Goal: Information Seeking & Learning: Learn about a topic

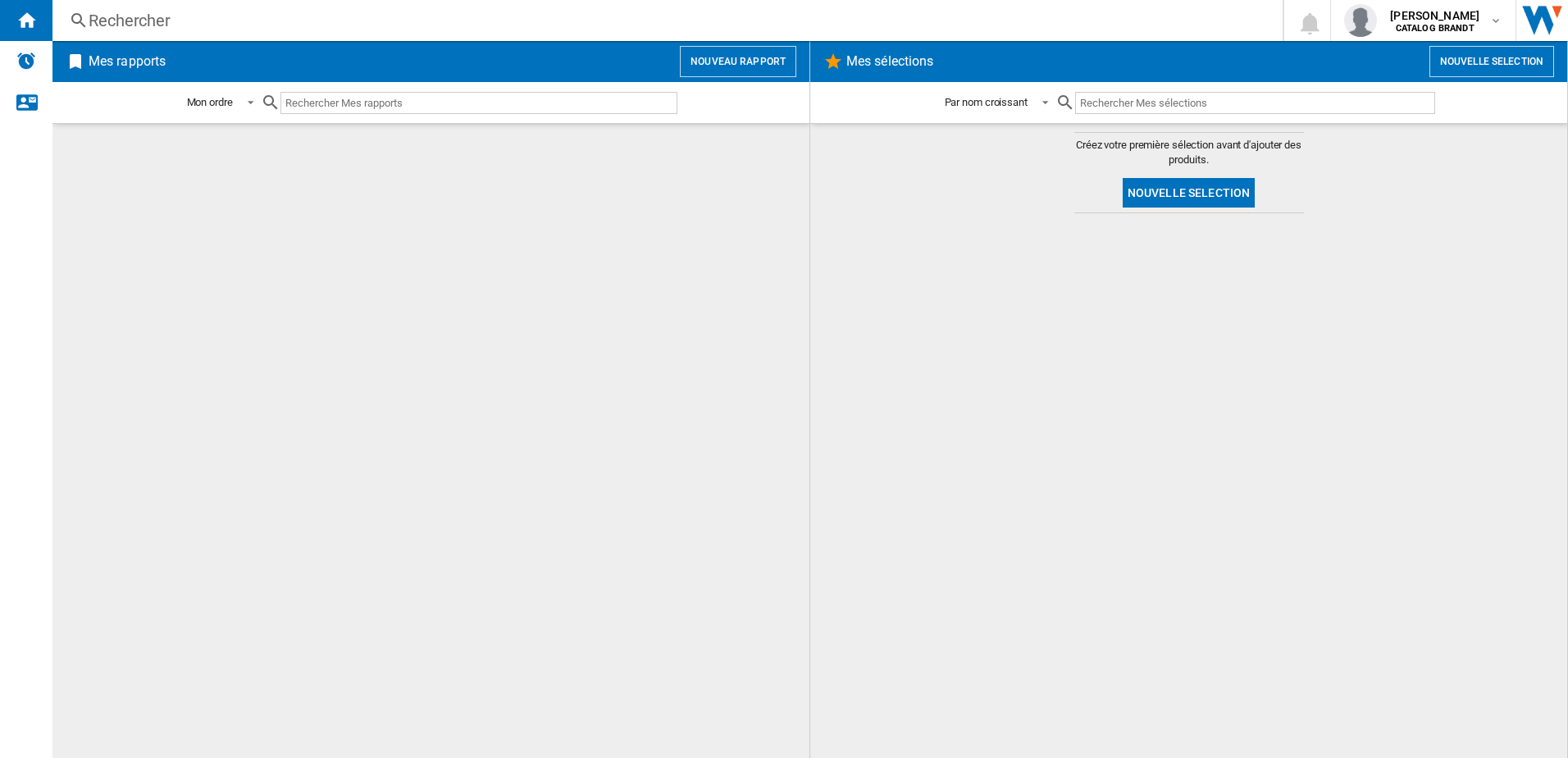
click at [151, 20] on div "Rechercher" at bounding box center [664, 20] width 1151 height 23
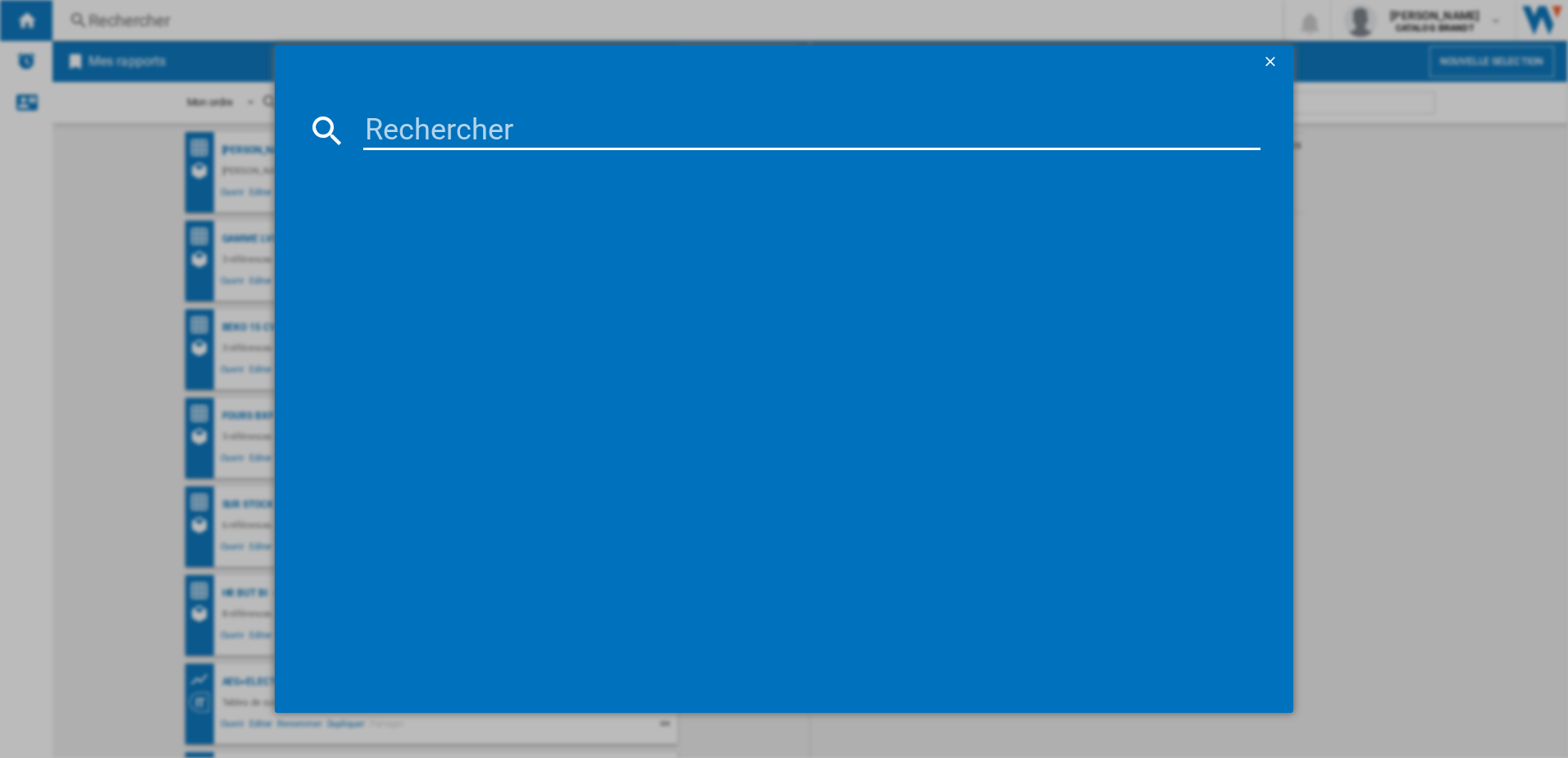
click at [537, 137] on input at bounding box center [812, 130] width 898 height 39
type input "SOP6211B"
click at [440, 197] on div "références (1)" at bounding box center [792, 189] width 937 height 61
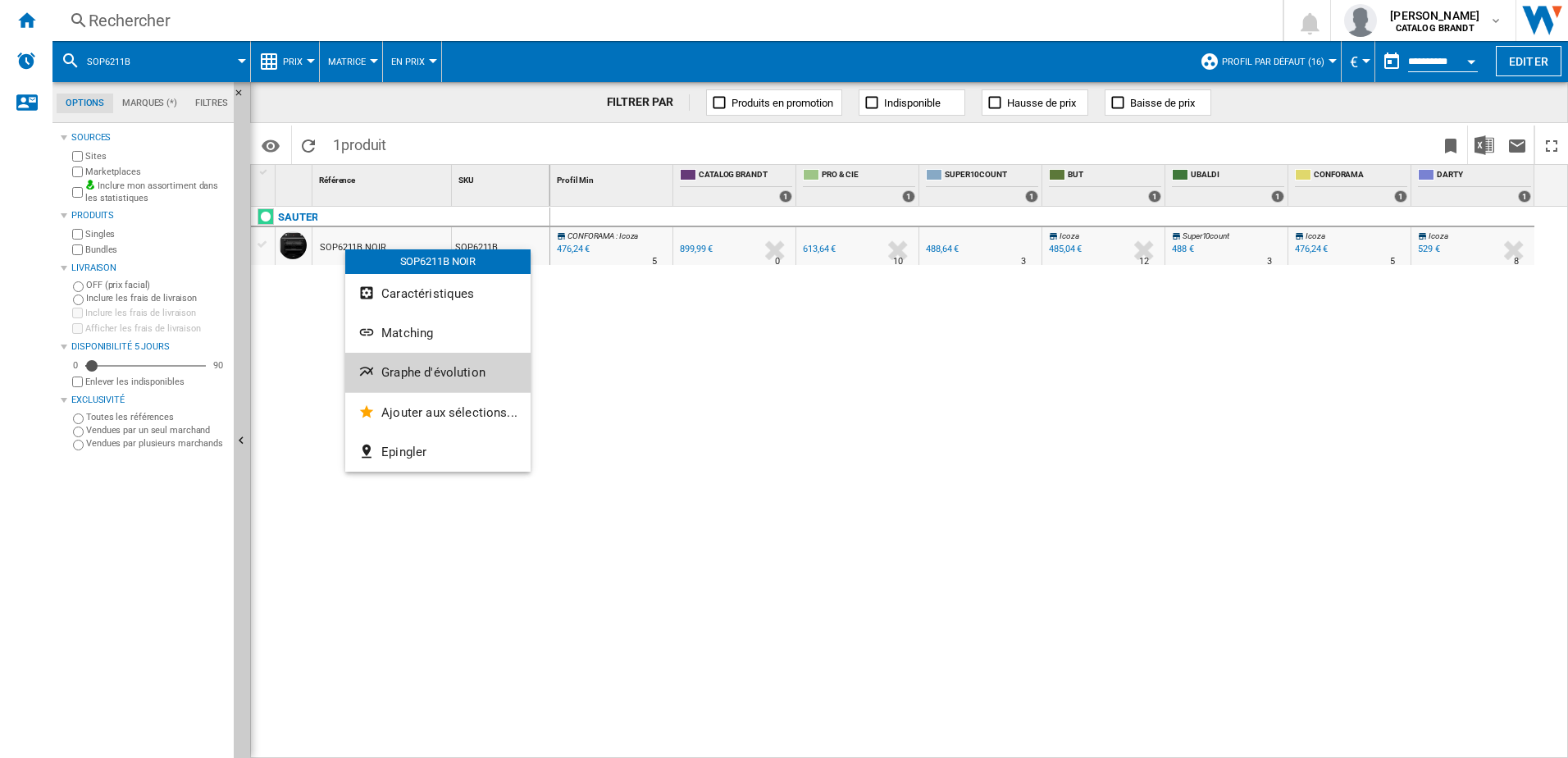
click at [420, 375] on span "Graphe d'évolution" at bounding box center [433, 372] width 104 height 14
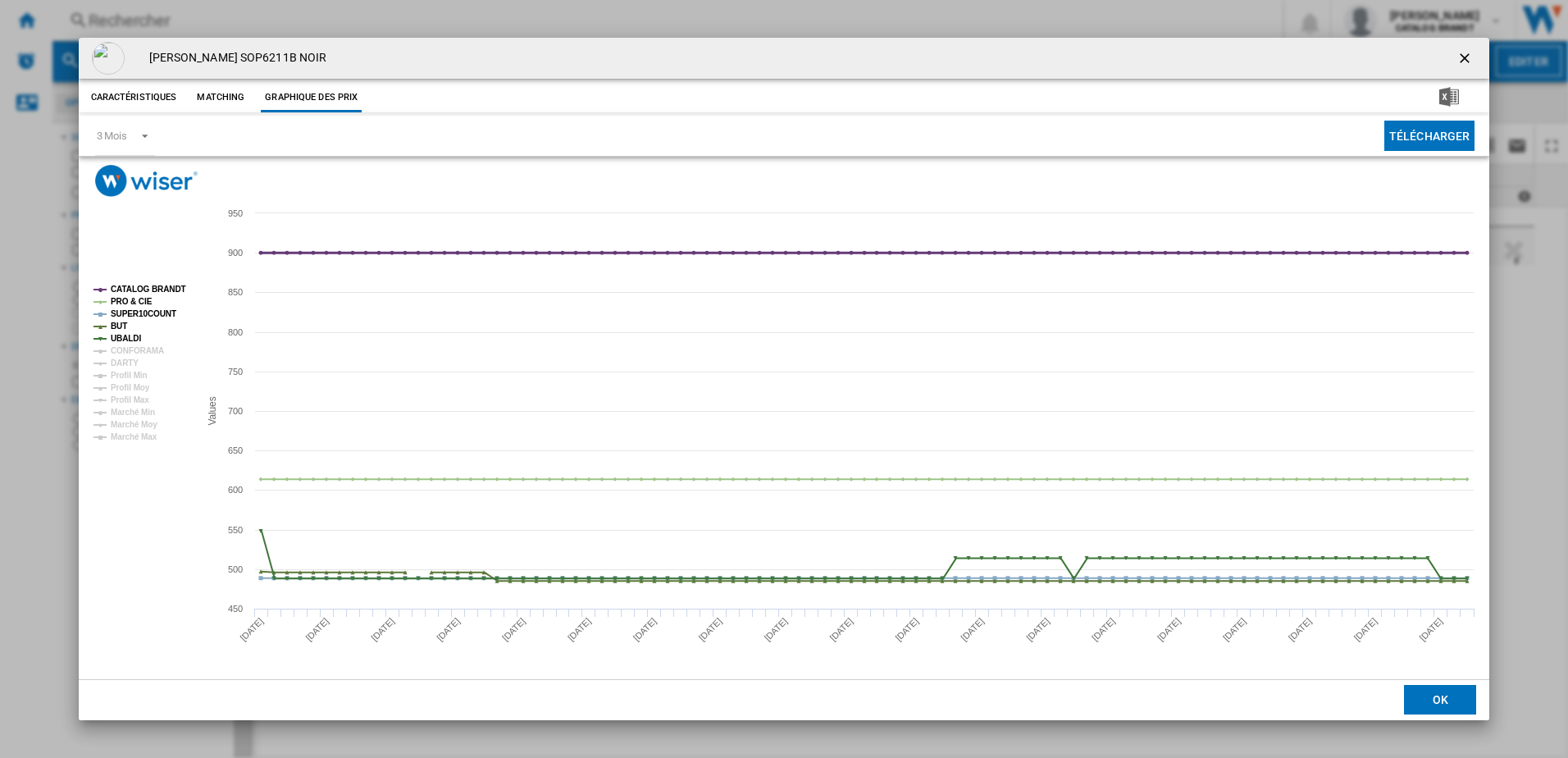
click at [160, 286] on tspan "CATALOG BRANDT" at bounding box center [148, 289] width 75 height 9
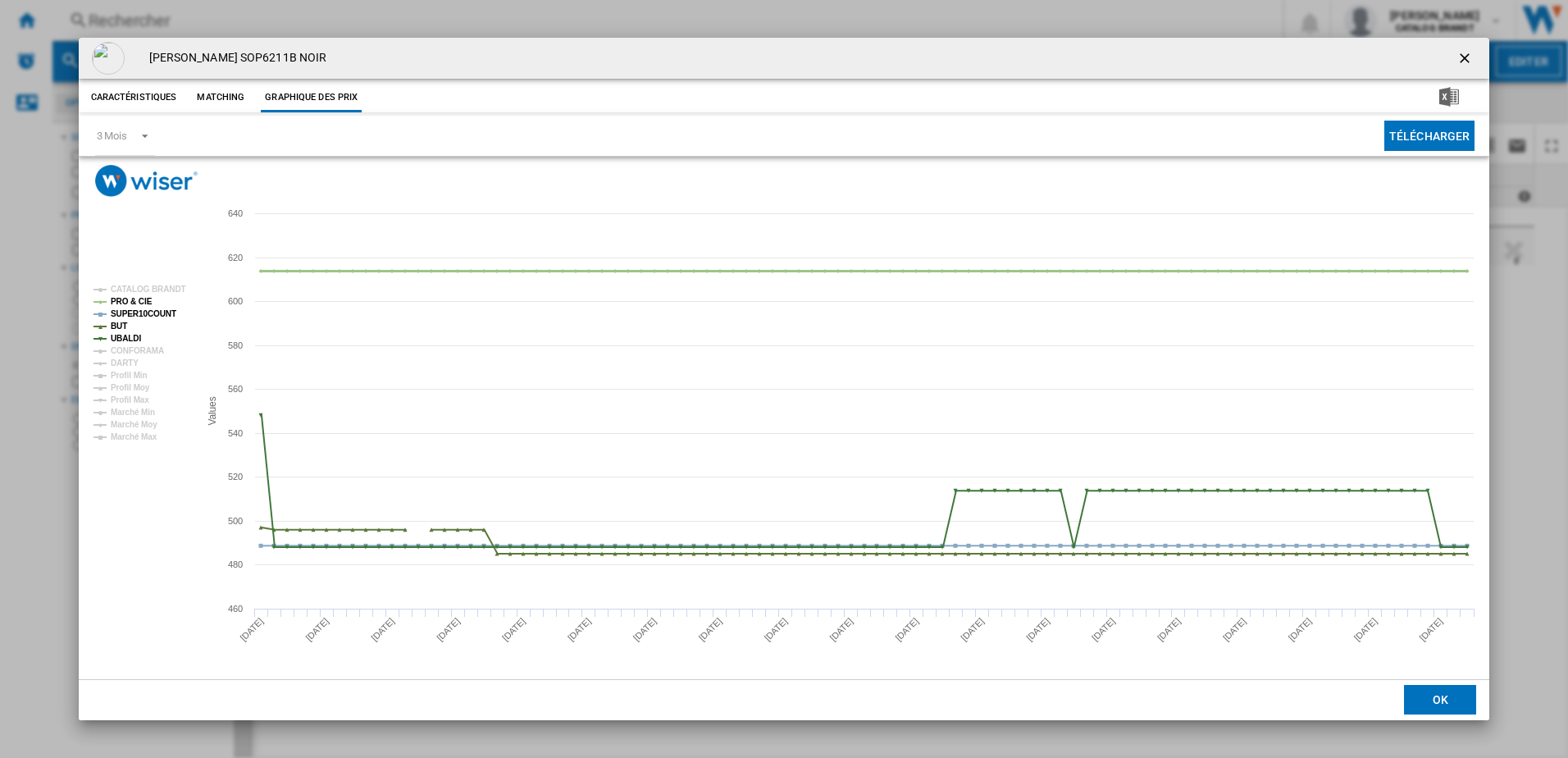
click at [145, 298] on tspan "PRO & CIE" at bounding box center [132, 301] width 42 height 9
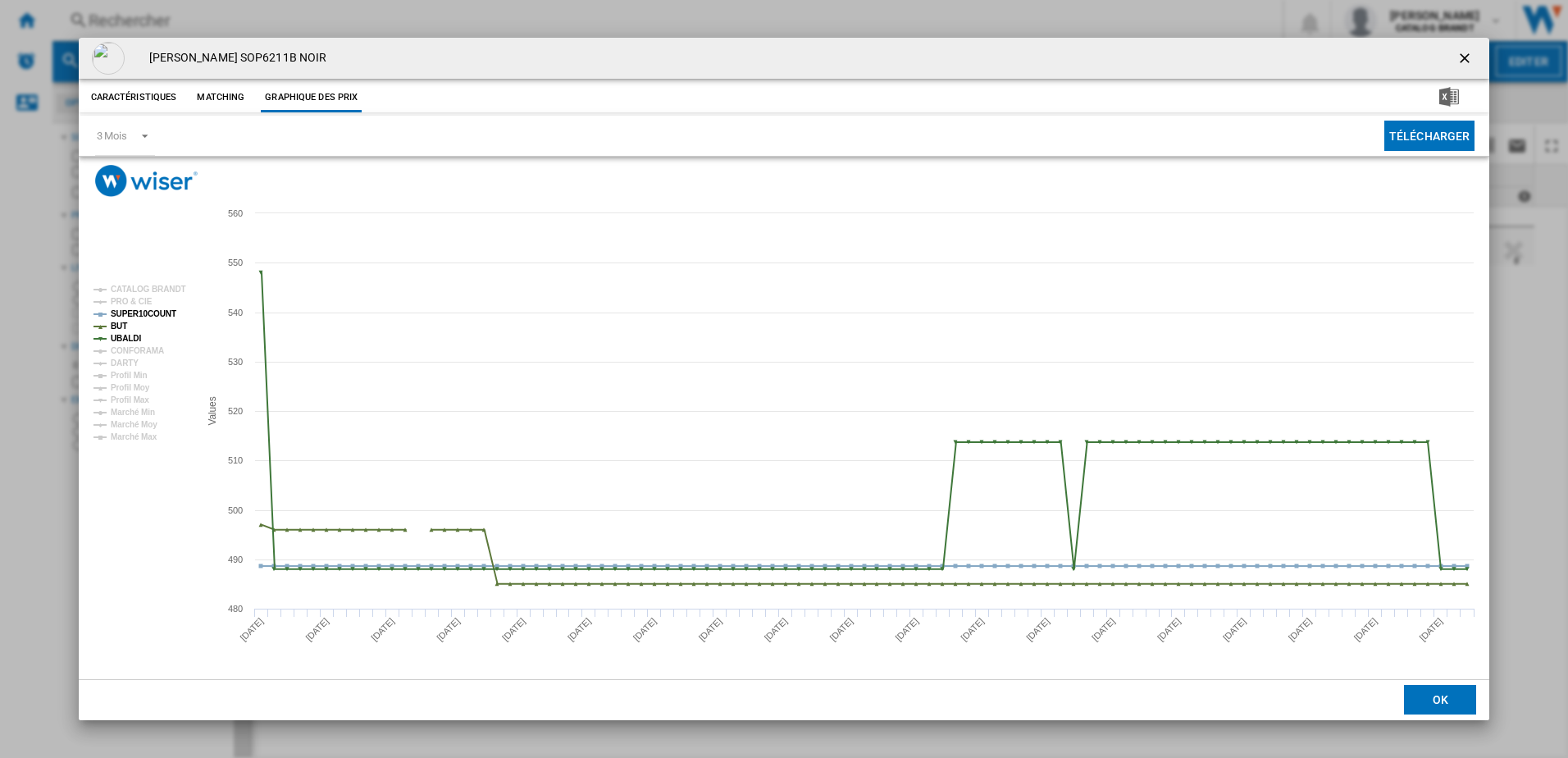
click at [1465, 62] on ng-md-icon "getI18NText('BUTTONS.CLOSE_DIALOG')" at bounding box center [1467, 59] width 20 height 20
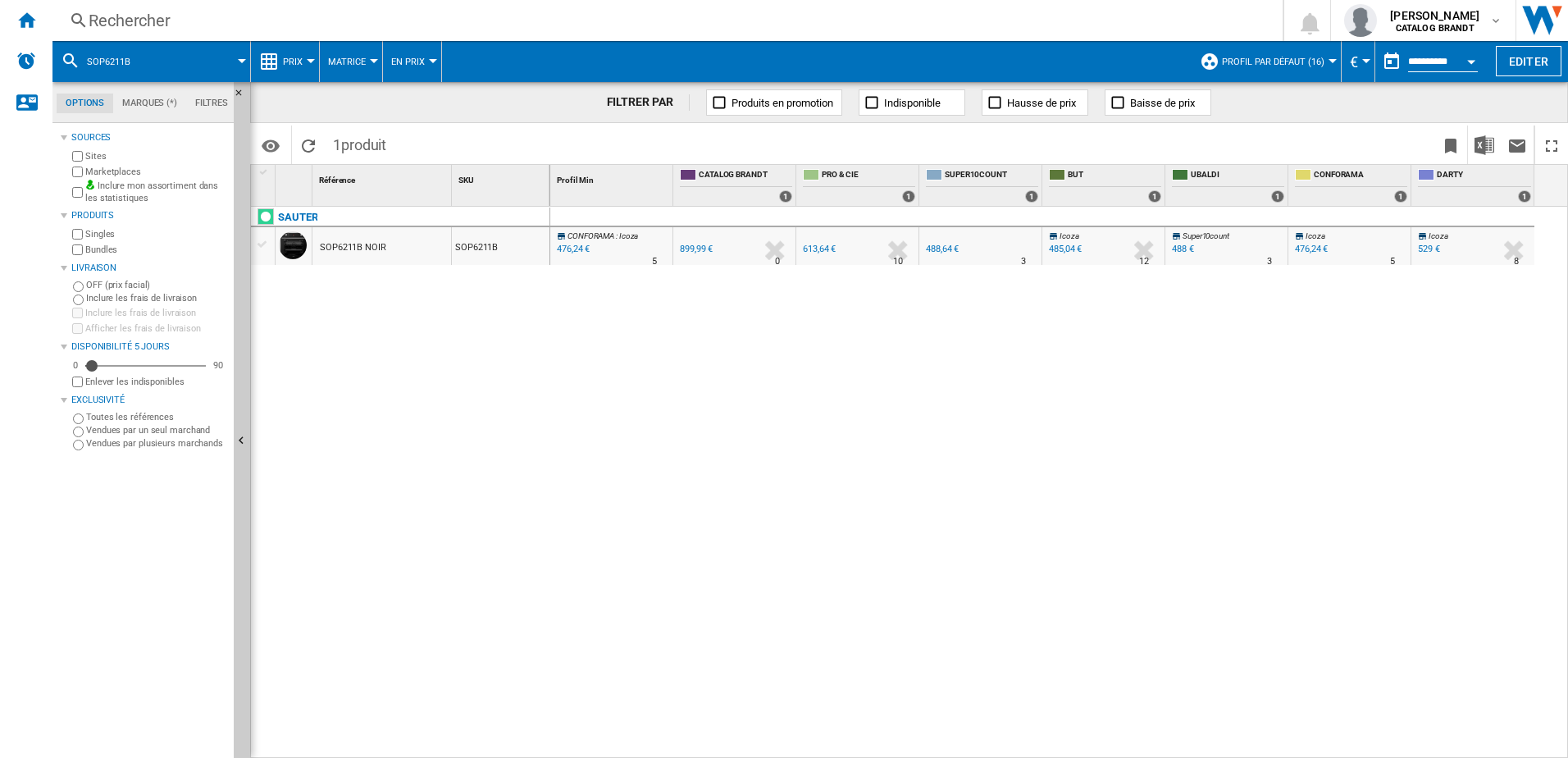
click at [1072, 249] on div "485,04 €" at bounding box center [1065, 249] width 32 height 11
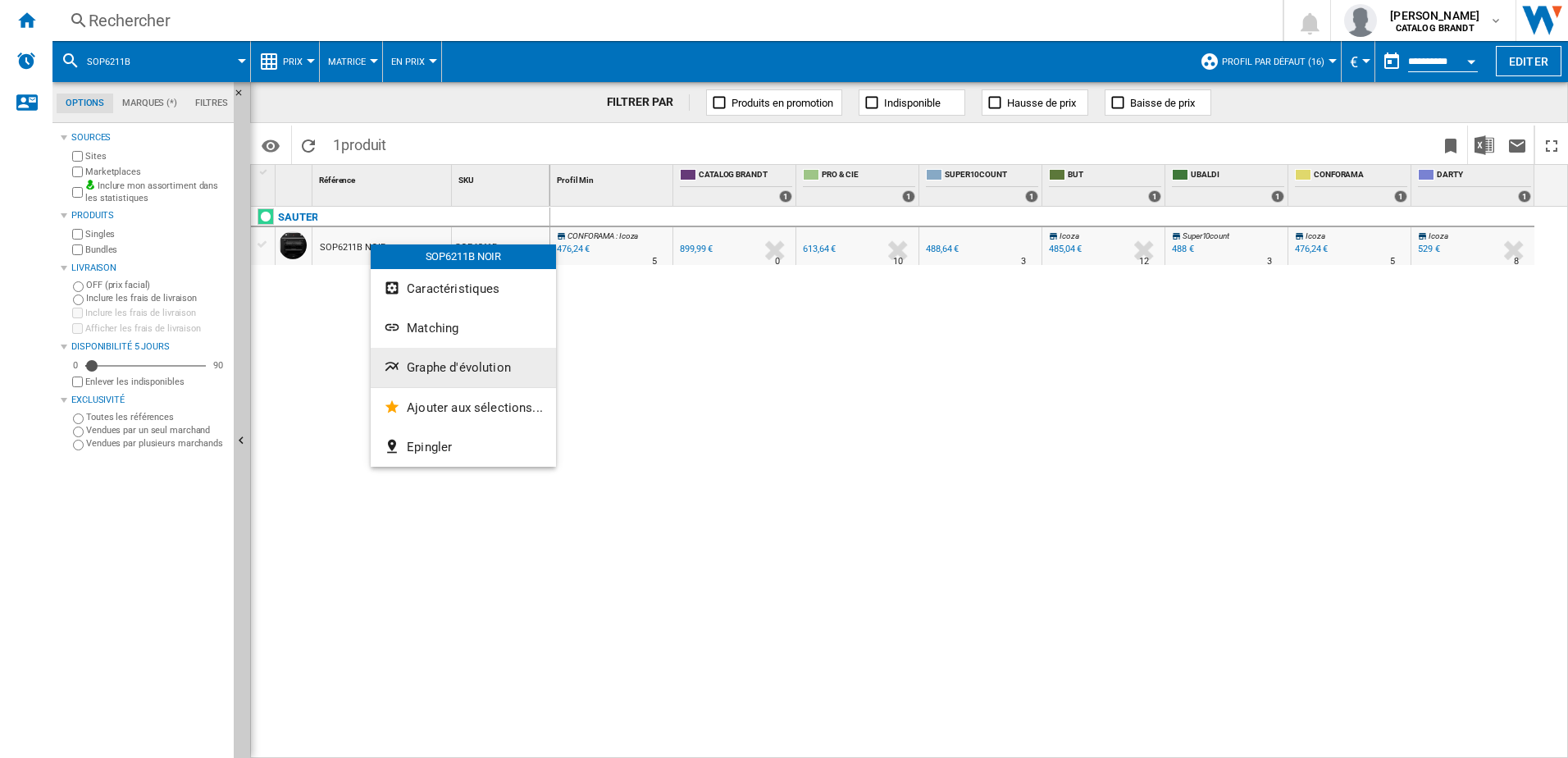
click at [460, 362] on span "Graphe d'évolution" at bounding box center [459, 367] width 104 height 14
